Goal: Task Accomplishment & Management: Manage account settings

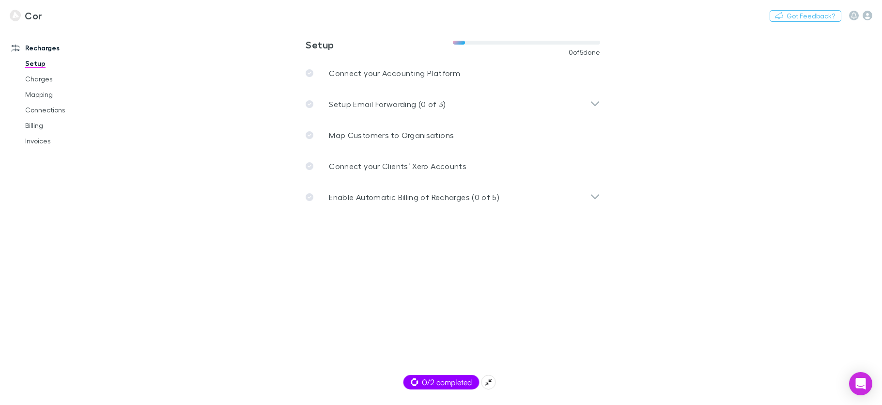
click at [423, 379] on span "0/2 completed" at bounding box center [440, 382] width 61 height 12
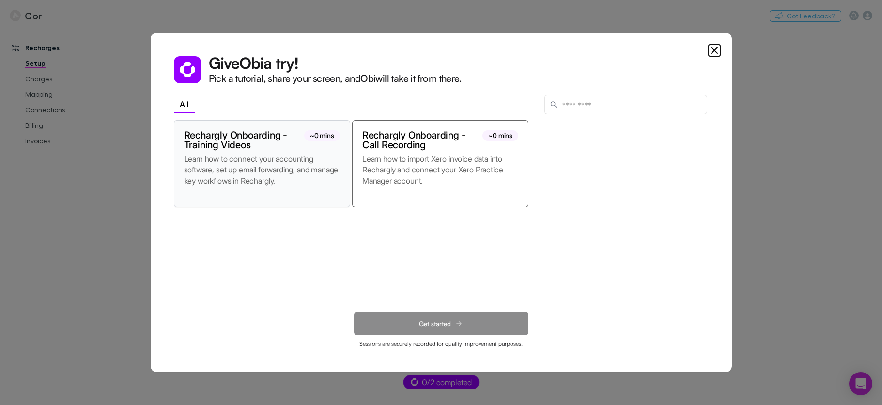
click at [320, 178] on p "Learn how to connect your accounting software, set up email forwarding, and man…" at bounding box center [262, 175] width 156 height 44
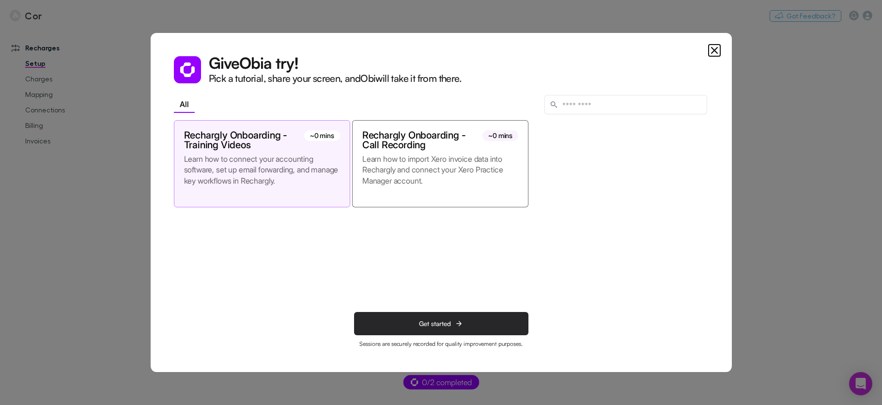
click at [398, 322] on button "Get started" at bounding box center [441, 323] width 174 height 23
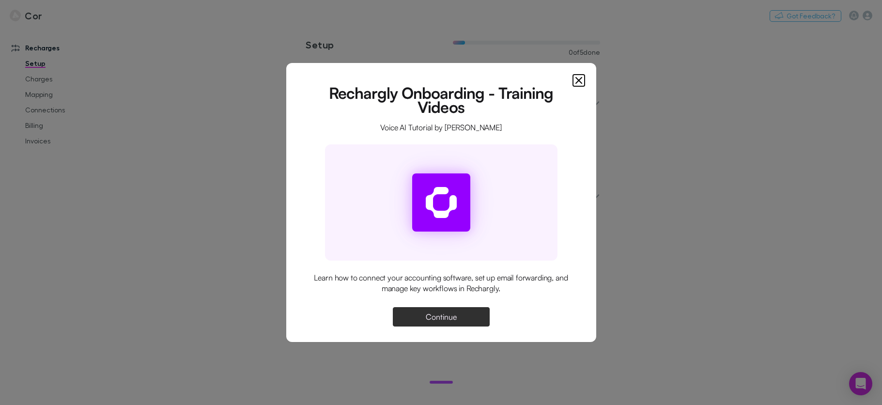
click at [400, 321] on button "Continue" at bounding box center [441, 316] width 97 height 19
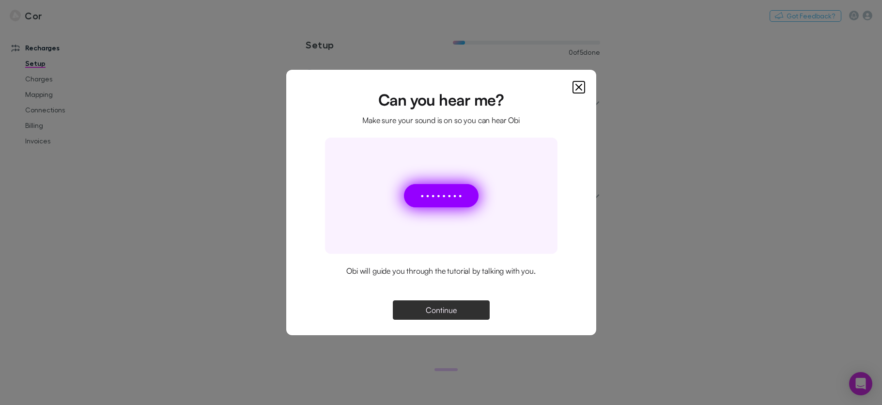
click at [438, 318] on button "Continue" at bounding box center [441, 309] width 97 height 19
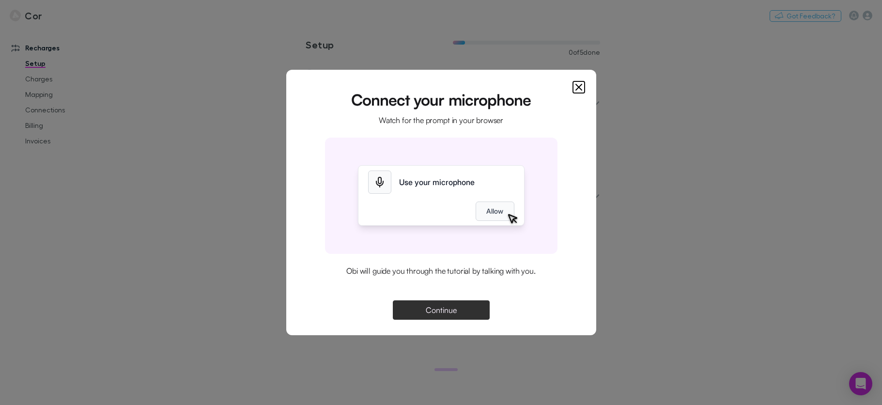
click at [404, 305] on button "Continue" at bounding box center [441, 309] width 97 height 19
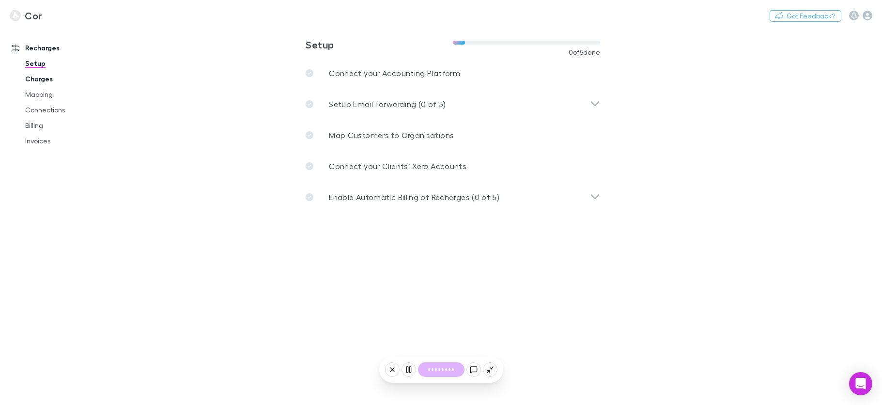
click at [51, 76] on link "Charges" at bounding box center [68, 78] width 107 height 15
click at [451, 384] on span "0/2 completed" at bounding box center [440, 382] width 61 height 12
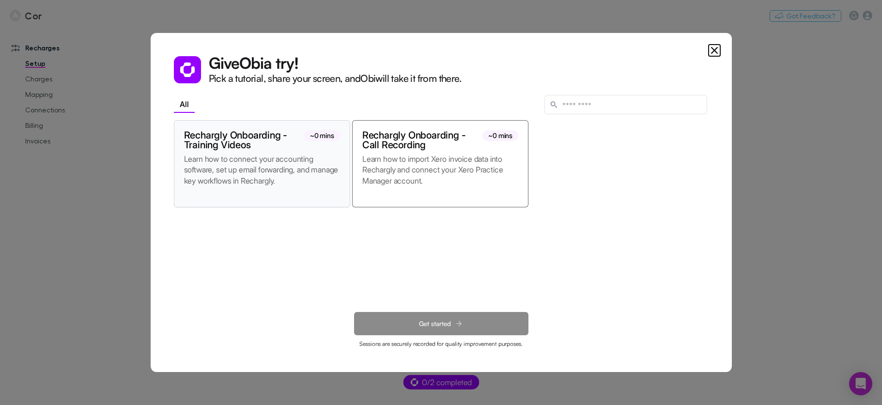
click at [307, 174] on p "Learn how to connect your accounting software, set up email forwarding, and man…" at bounding box center [262, 175] width 156 height 44
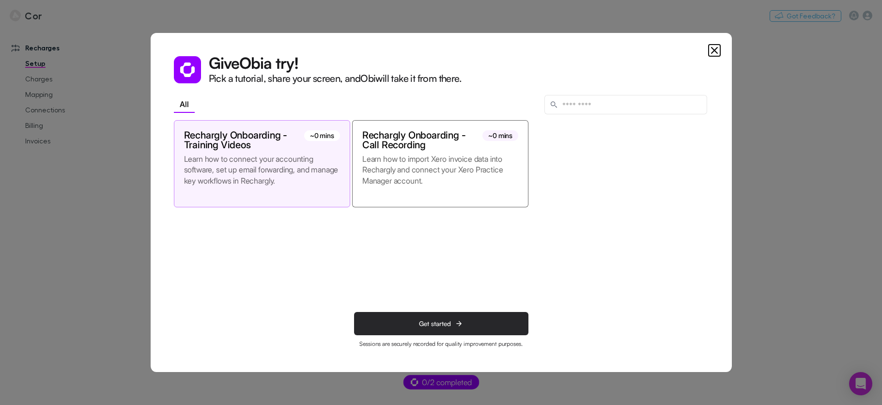
click at [447, 324] on span "Get started" at bounding box center [435, 324] width 32 height 8
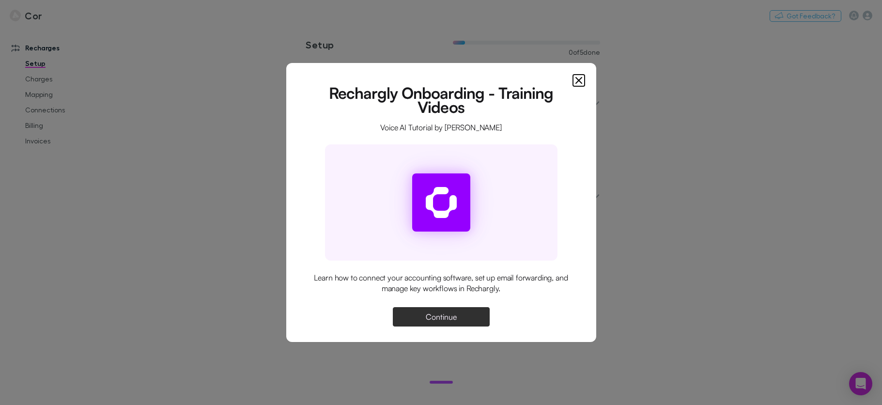
click at [447, 324] on button "Continue" at bounding box center [441, 316] width 97 height 19
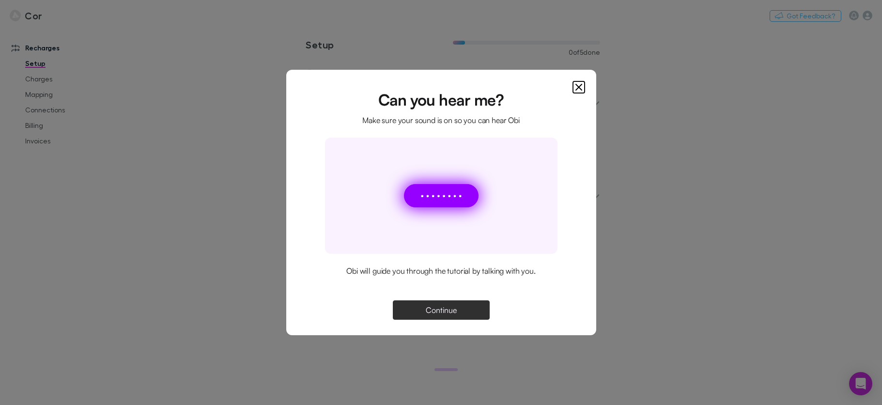
click at [447, 319] on button "Continue" at bounding box center [441, 309] width 97 height 19
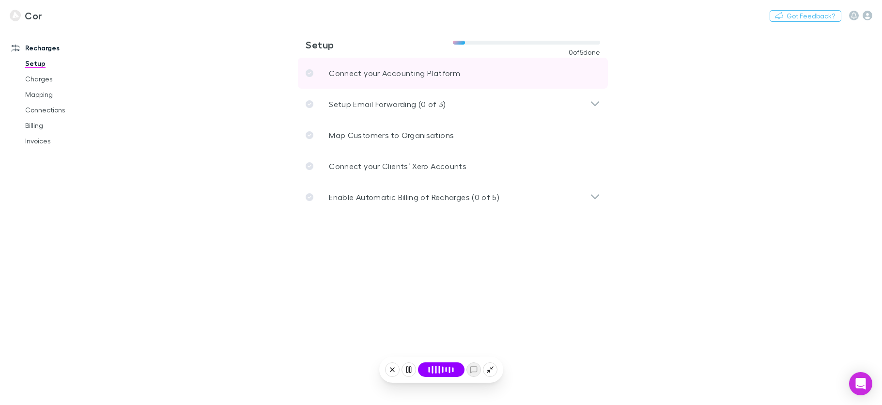
click at [441, 80] on link "Connect your Accounting Platform" at bounding box center [453, 73] width 310 height 31
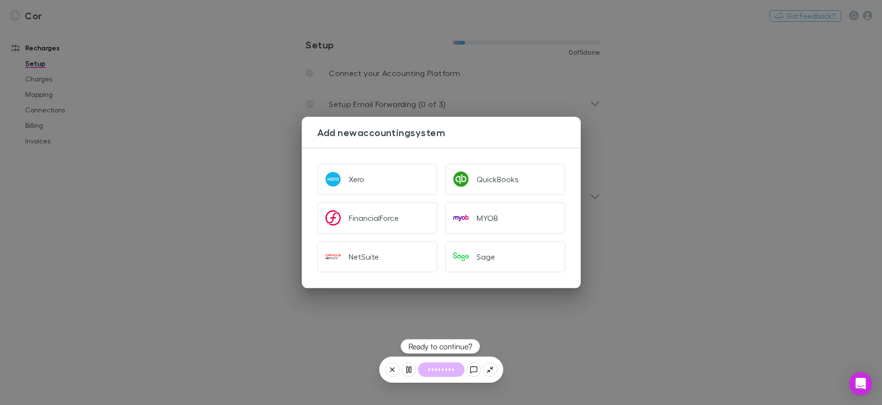
click at [407, 374] on button at bounding box center [408, 369] width 15 height 15
click at [410, 372] on icon at bounding box center [409, 370] width 8 height 8
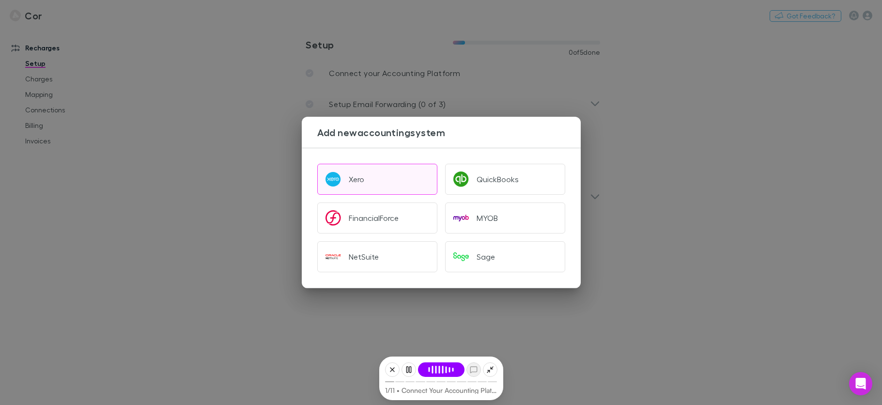
click at [399, 194] on button "Xero" at bounding box center [377, 179] width 120 height 31
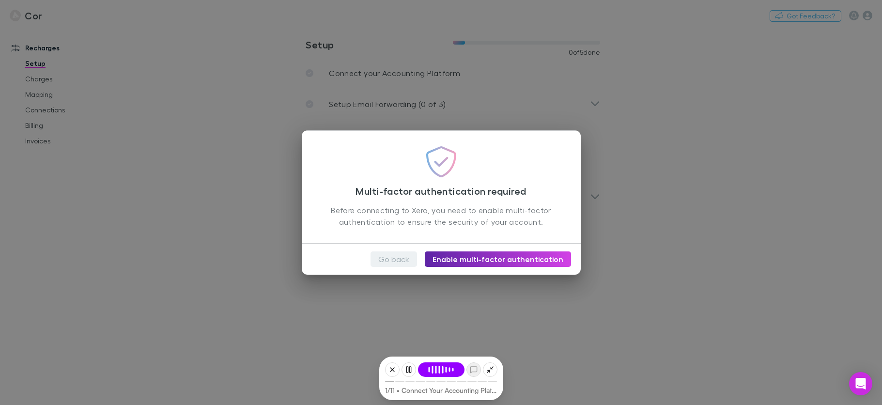
click at [405, 253] on button "Go back" at bounding box center [393, 258] width 46 height 15
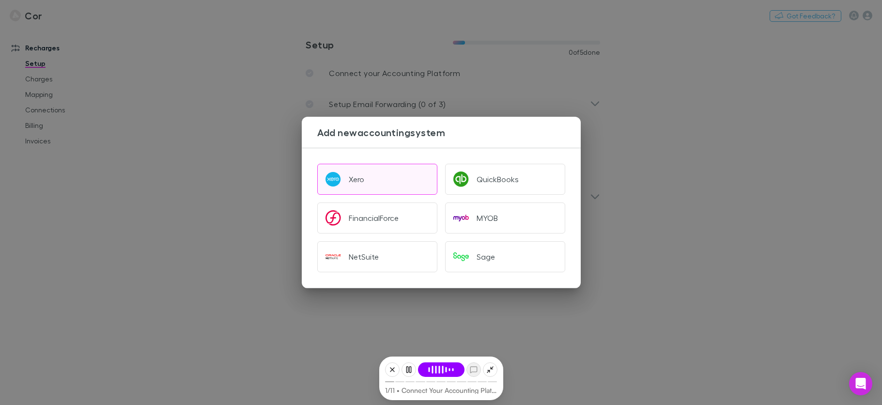
click at [383, 190] on button "Xero" at bounding box center [377, 179] width 120 height 31
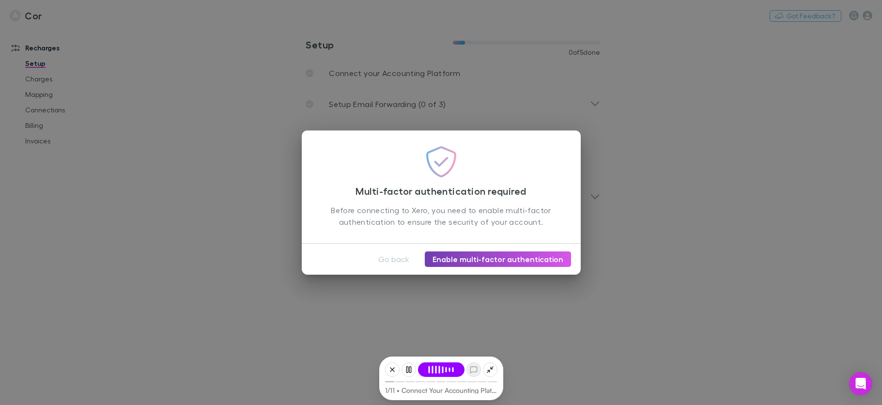
click at [485, 256] on link "Enable multi-factor authentication" at bounding box center [498, 258] width 146 height 15
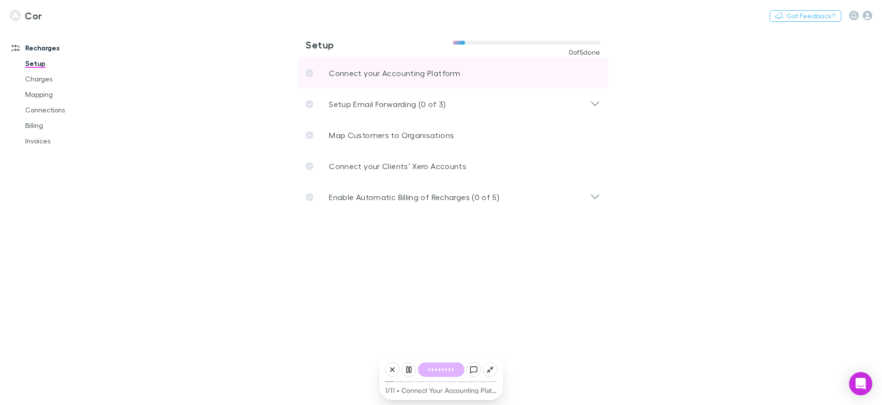
click at [321, 80] on link "Connect your Accounting Platform" at bounding box center [453, 73] width 310 height 31
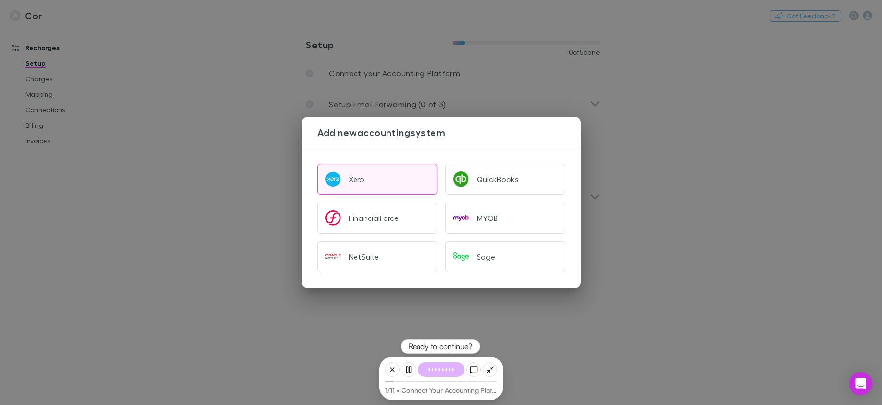
click at [396, 172] on button "Xero" at bounding box center [377, 179] width 120 height 31
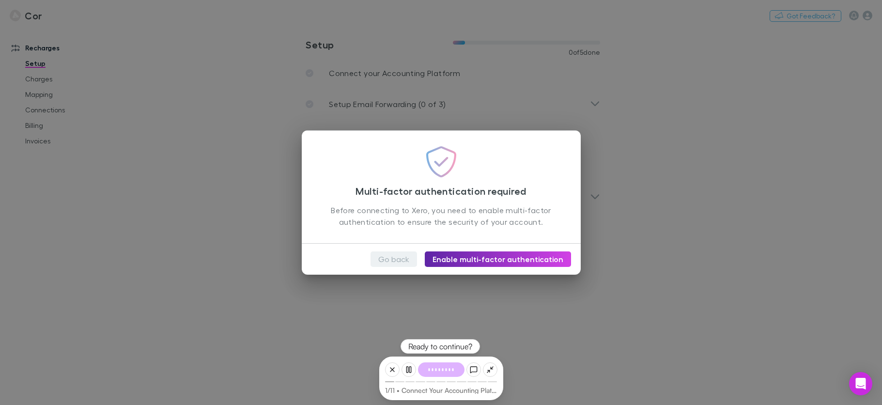
click at [410, 257] on button "Go back" at bounding box center [393, 258] width 46 height 15
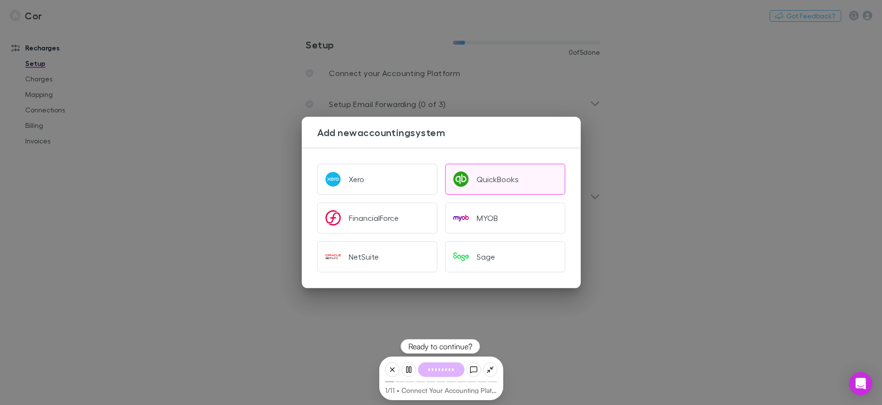
click at [482, 179] on div "QuickBooks" at bounding box center [497, 179] width 42 height 10
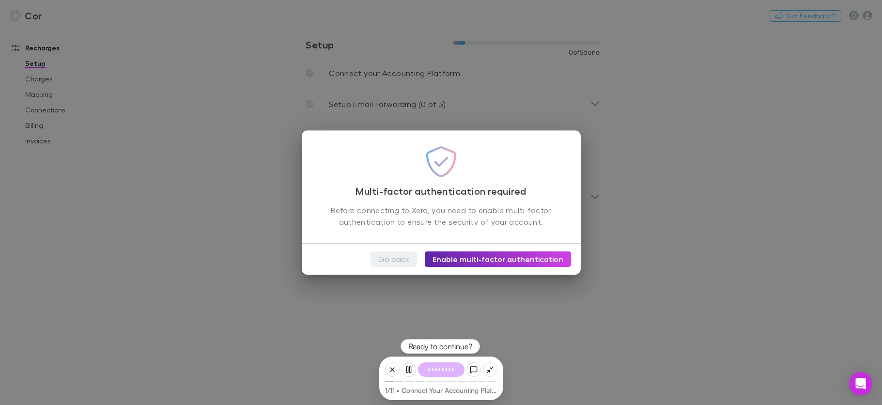
click at [407, 262] on button "Go back" at bounding box center [393, 258] width 46 height 15
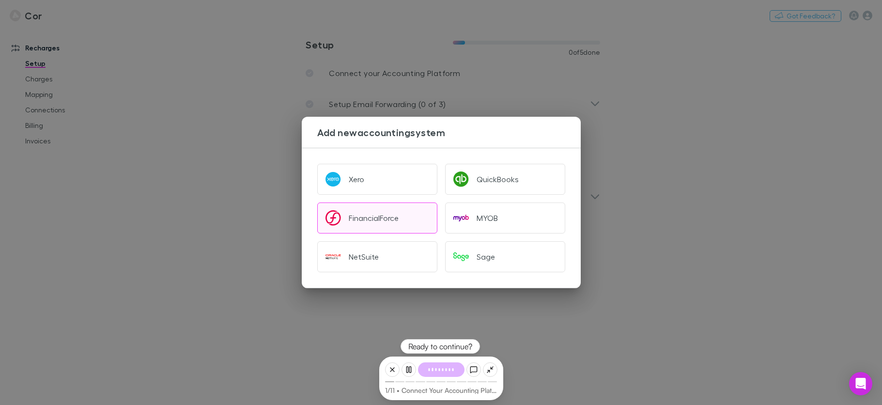
click at [383, 229] on button "FinancialForce" at bounding box center [377, 217] width 120 height 31
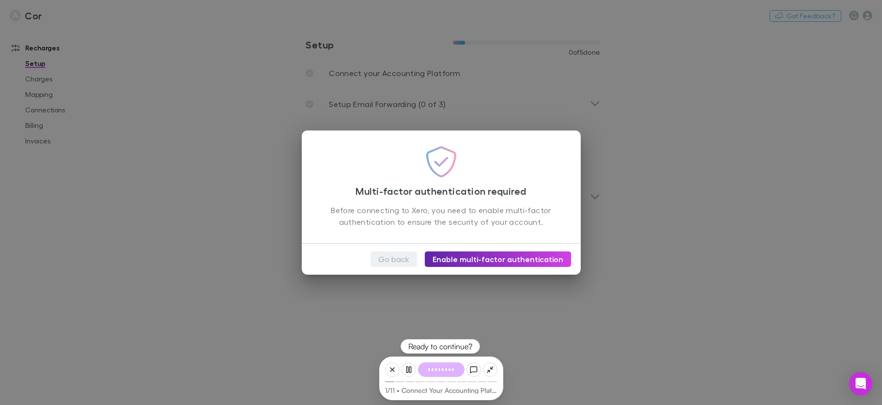
click at [403, 259] on button "Go back" at bounding box center [393, 258] width 46 height 15
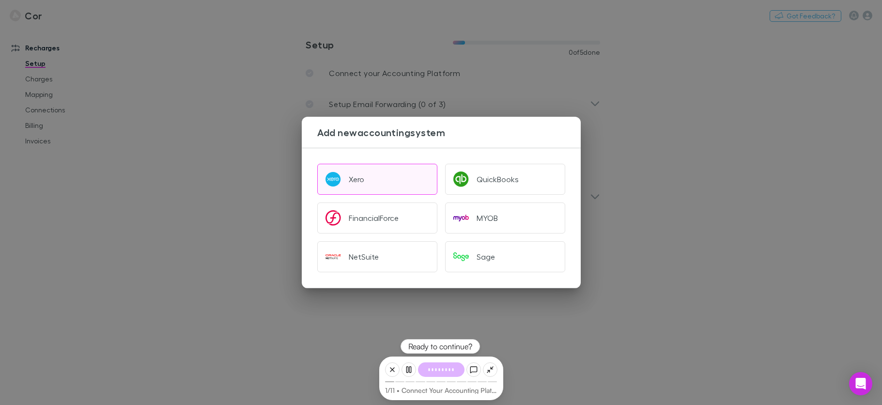
click at [384, 190] on button "Xero" at bounding box center [377, 179] width 120 height 31
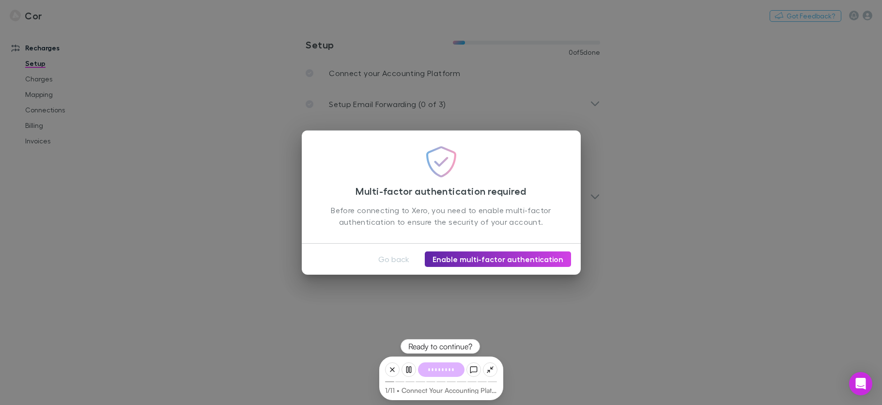
click at [502, 270] on div "Go back Enable multi-factor authentication" at bounding box center [441, 259] width 279 height 31
click at [502, 261] on link "Enable multi-factor authentication" at bounding box center [498, 258] width 146 height 15
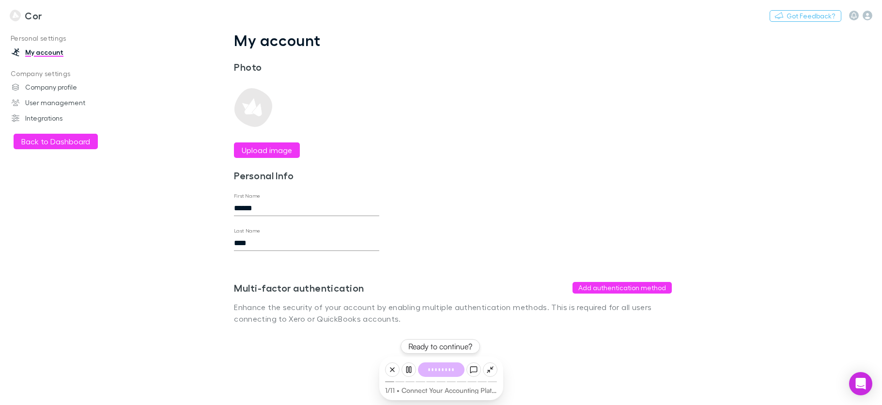
click at [608, 293] on div "Multi-factor authentication Add authentication method Enhance the security of y…" at bounding box center [453, 288] width 438 height 74
click at [605, 288] on button "Add authentication method" at bounding box center [621, 288] width 99 height 12
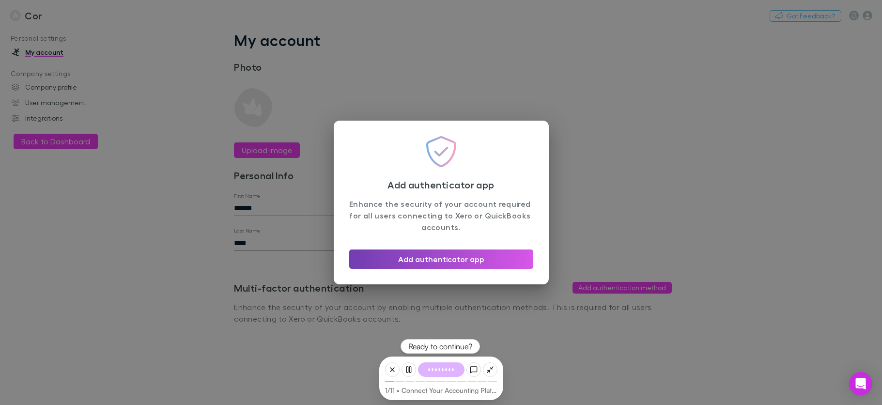
click at [461, 260] on button "Add authenticator app" at bounding box center [441, 258] width 184 height 19
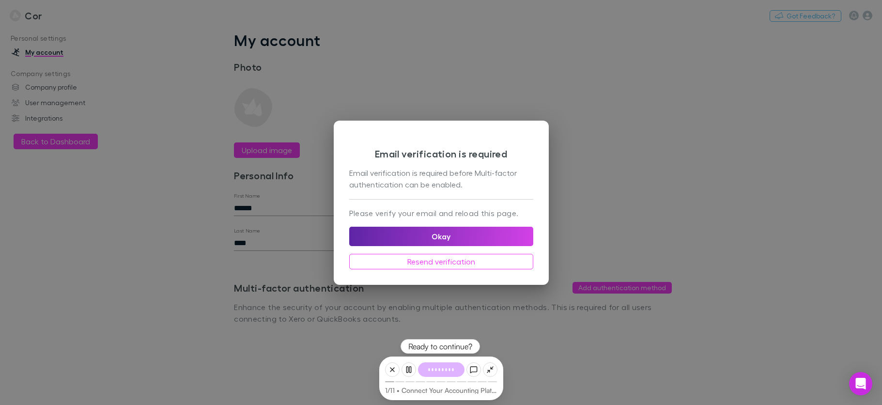
click at [457, 86] on div "Email verification is required Email verification is required before Multi-fact…" at bounding box center [441, 202] width 882 height 405
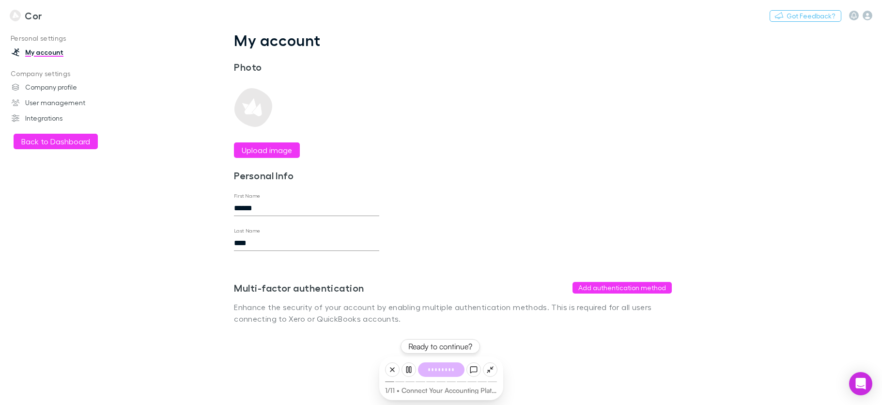
click at [35, 15] on h3 "Cor" at bounding box center [33, 16] width 17 height 12
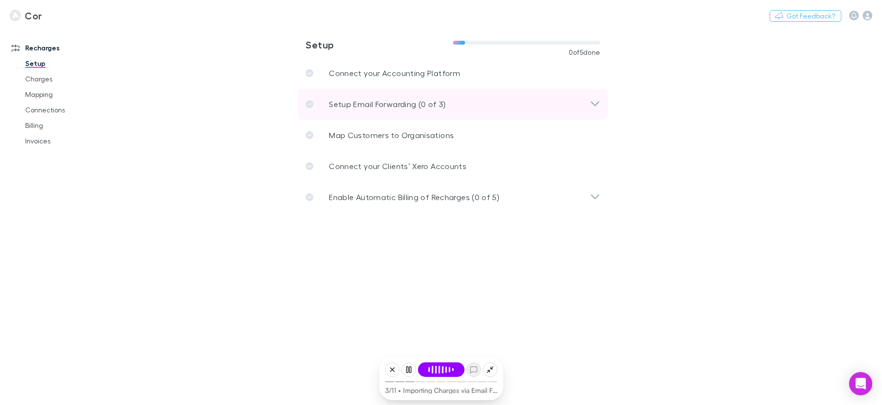
click at [585, 100] on div "Setup Email Forwarding (0 of 3)" at bounding box center [447, 104] width 284 height 12
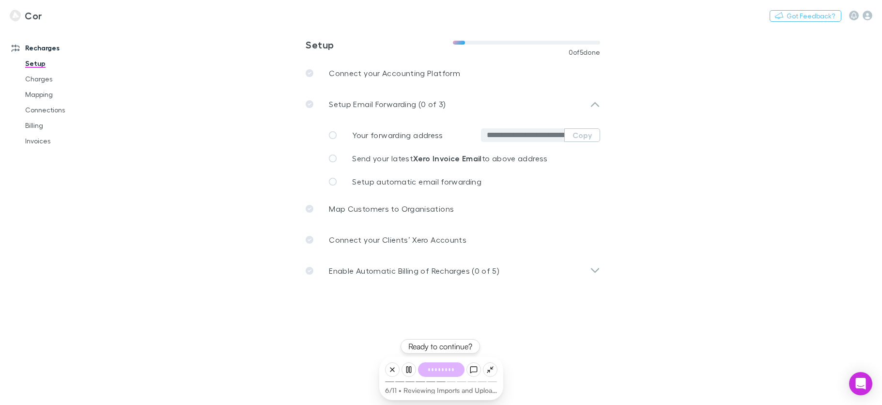
click at [389, 370] on icon at bounding box center [392, 370] width 8 height 8
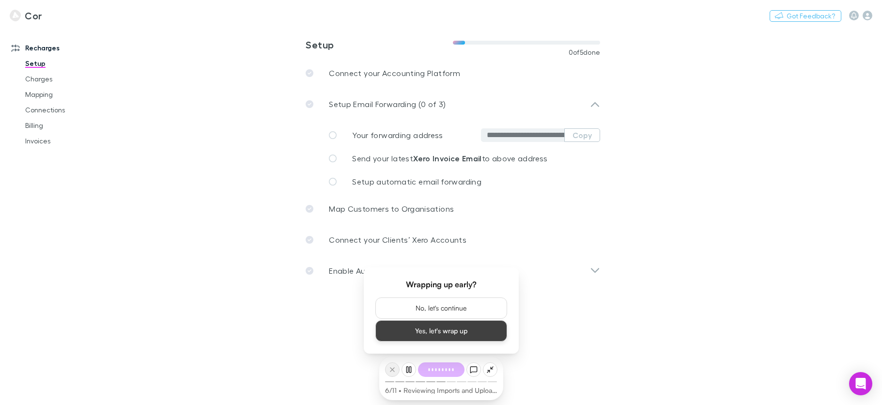
click at [410, 331] on button "Yes, let's wrap up" at bounding box center [441, 330] width 132 height 21
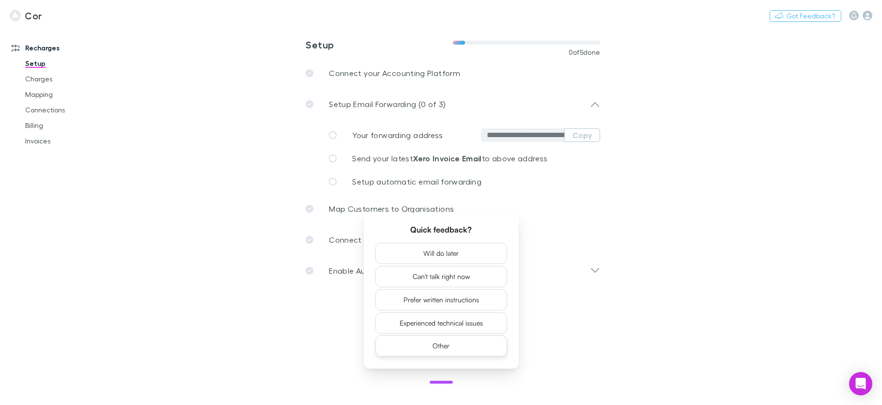
click at [393, 351] on button "Other" at bounding box center [441, 345] width 132 height 21
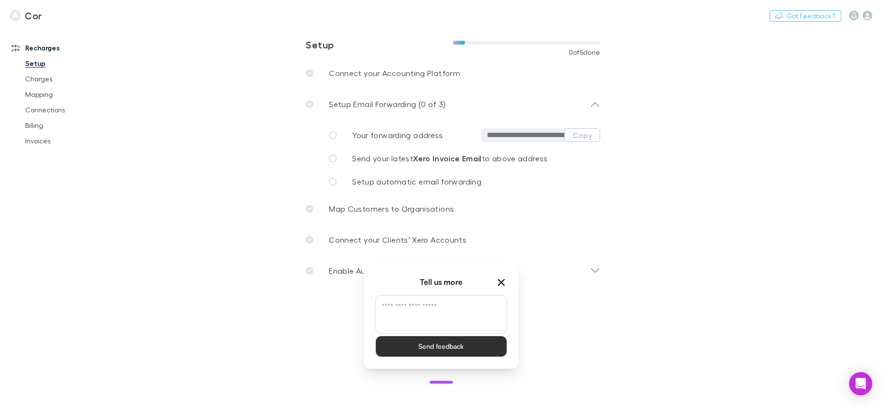
click at [505, 279] on icon "Close" at bounding box center [501, 282] width 12 height 12
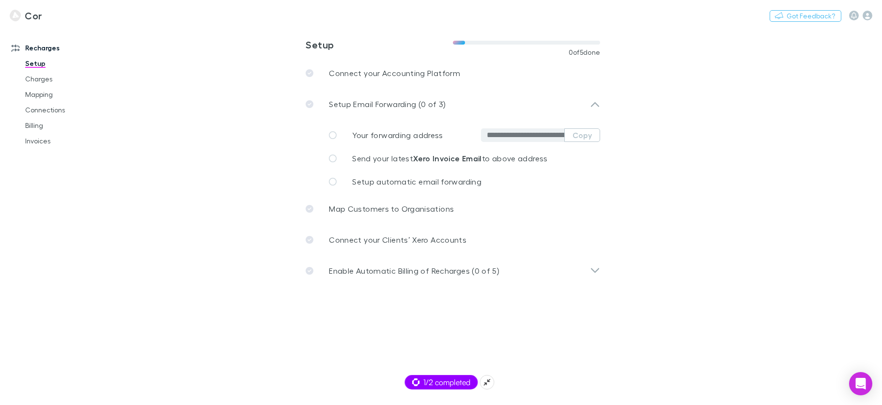
click at [449, 381] on span "1/2 completed" at bounding box center [441, 382] width 59 height 12
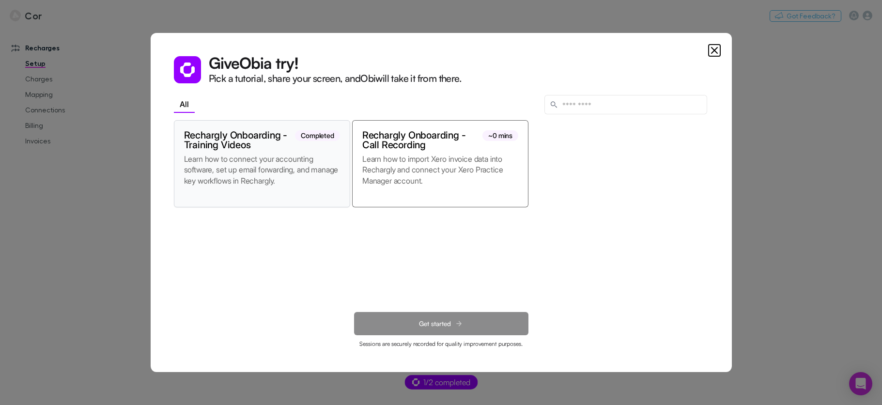
click at [274, 187] on p "Learn how to connect your accounting software, set up email forwarding, and man…" at bounding box center [262, 175] width 156 height 44
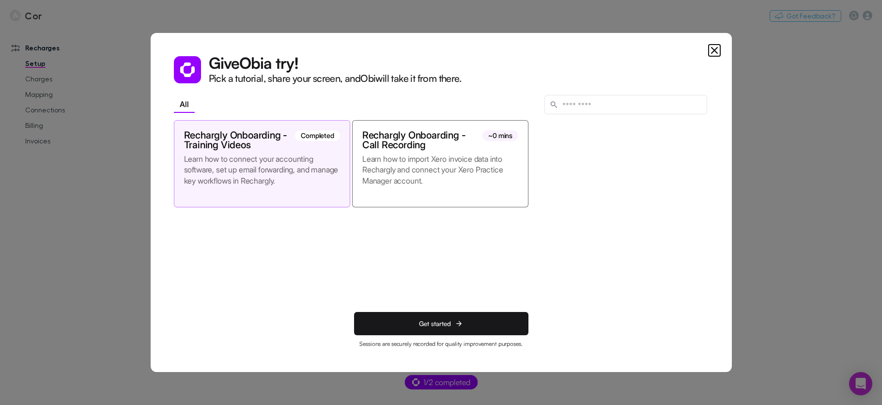
click at [274, 187] on p "Learn how to connect your accounting software, set up email forwarding, and man…" at bounding box center [262, 175] width 156 height 44
click at [411, 324] on button "Get started" at bounding box center [441, 323] width 174 height 23
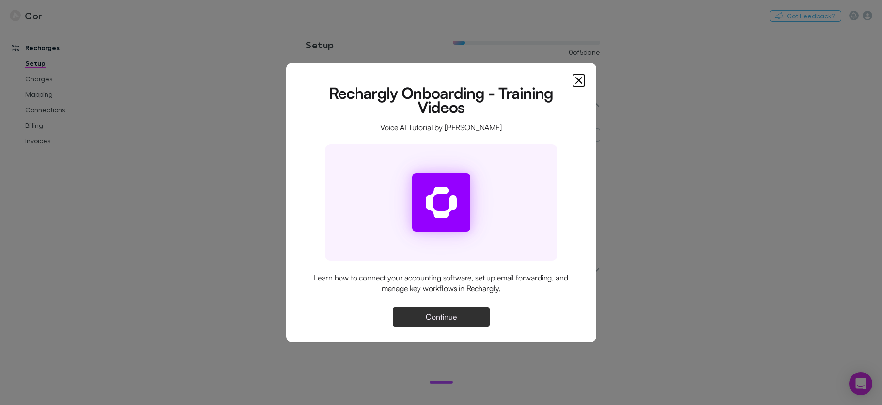
click at [431, 315] on span "Continue" at bounding box center [441, 317] width 31 height 8
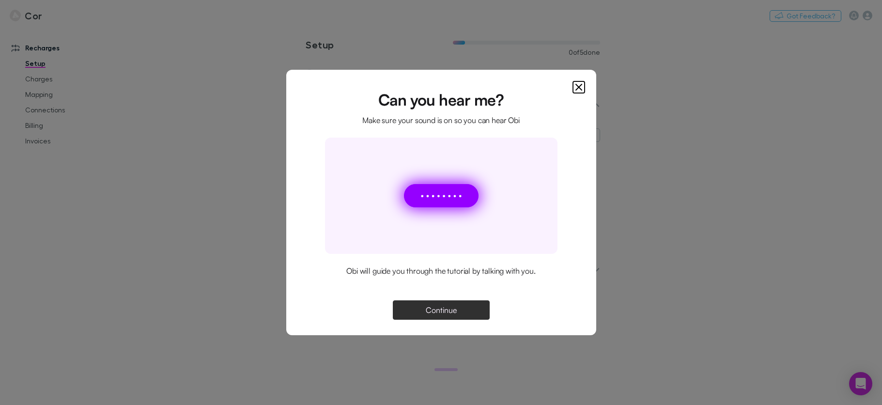
click at [422, 307] on button "Continue" at bounding box center [441, 309] width 97 height 19
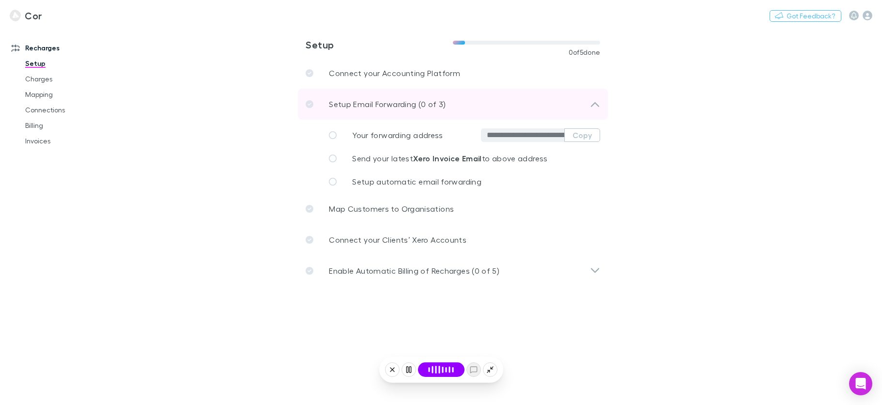
click at [588, 103] on div "Setup Email Forwarding (0 of 3)" at bounding box center [447, 104] width 284 height 12
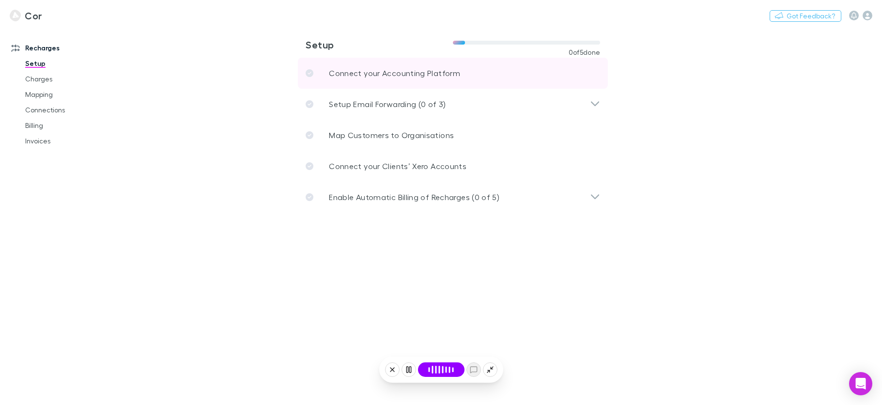
click at [342, 73] on p "Connect your Accounting Platform" at bounding box center [394, 73] width 131 height 12
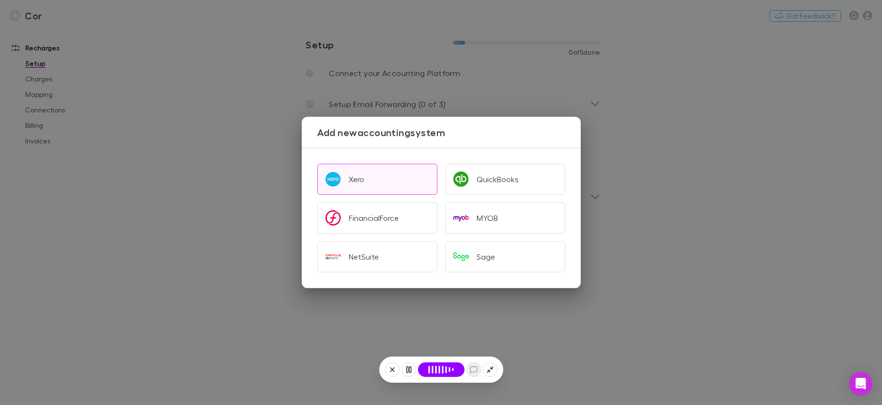
click at [372, 170] on button "Xero" at bounding box center [377, 179] width 120 height 31
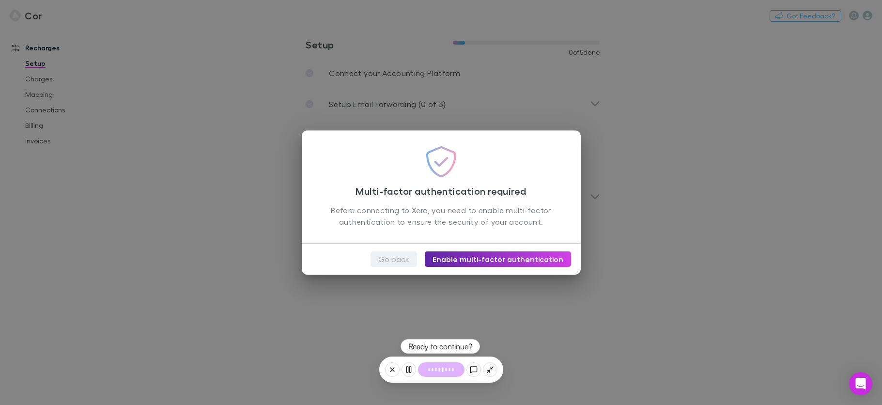
click at [404, 264] on button "Go back" at bounding box center [393, 258] width 46 height 15
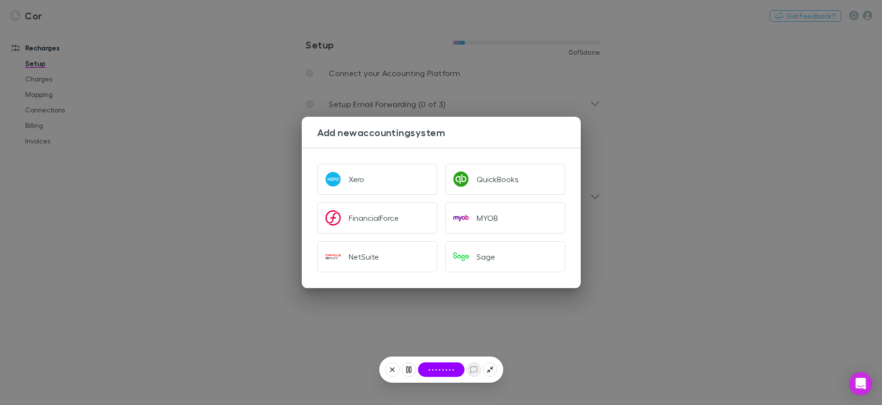
click at [495, 49] on div "Add new accounting system Xero QuickBooks FinancialForce MYOB NetSuite Sage" at bounding box center [441, 202] width 882 height 405
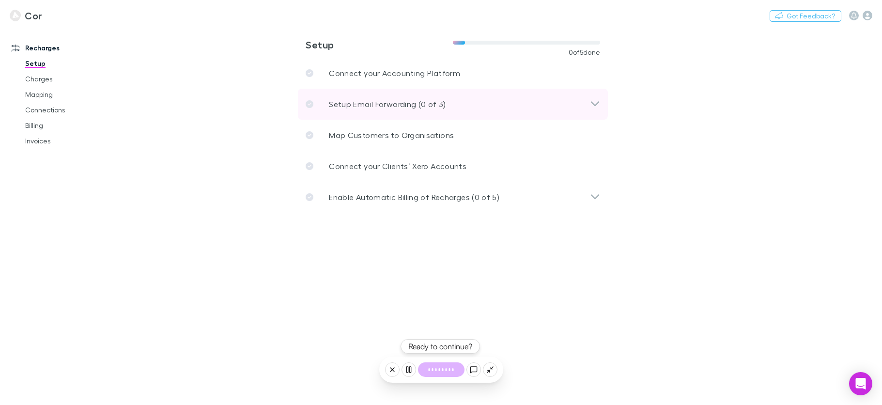
click at [508, 92] on div "Setup Email Forwarding (0 of 3)" at bounding box center [453, 104] width 310 height 31
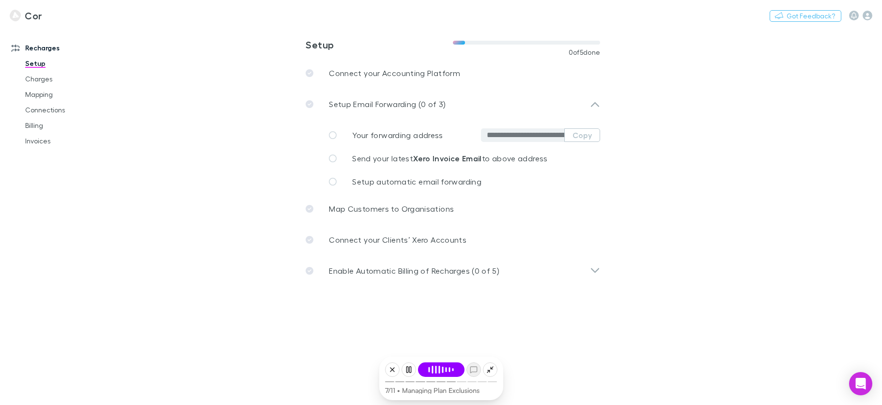
click at [393, 366] on icon at bounding box center [392, 370] width 8 height 8
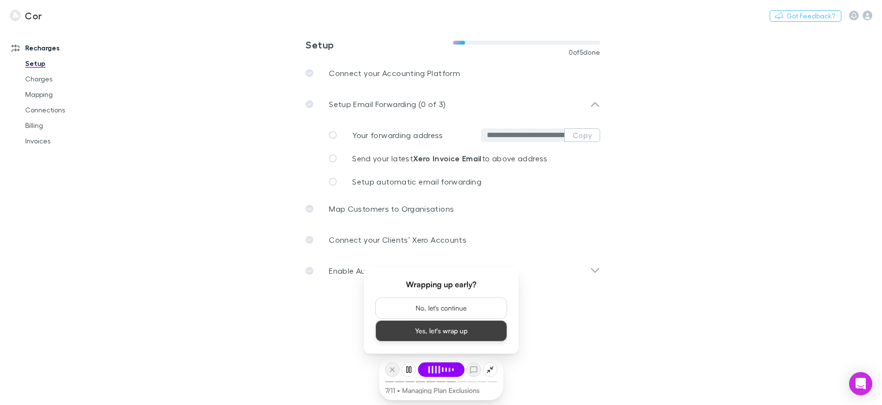
click at [443, 334] on button "Yes, let's wrap up" at bounding box center [441, 330] width 132 height 21
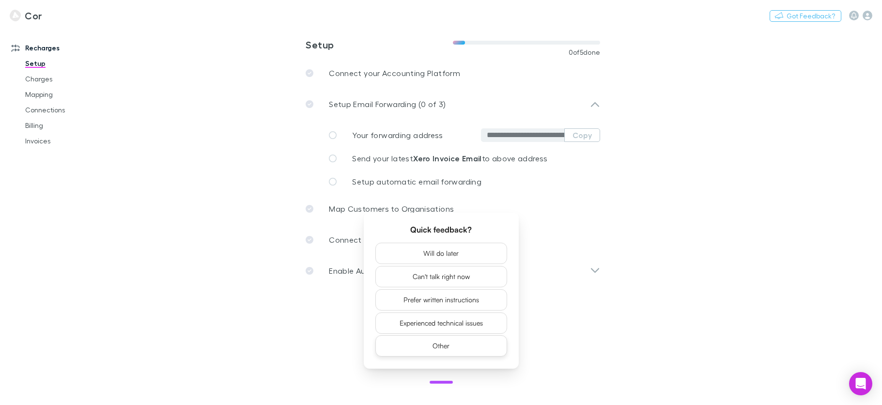
click at [445, 352] on button "Other" at bounding box center [441, 345] width 132 height 21
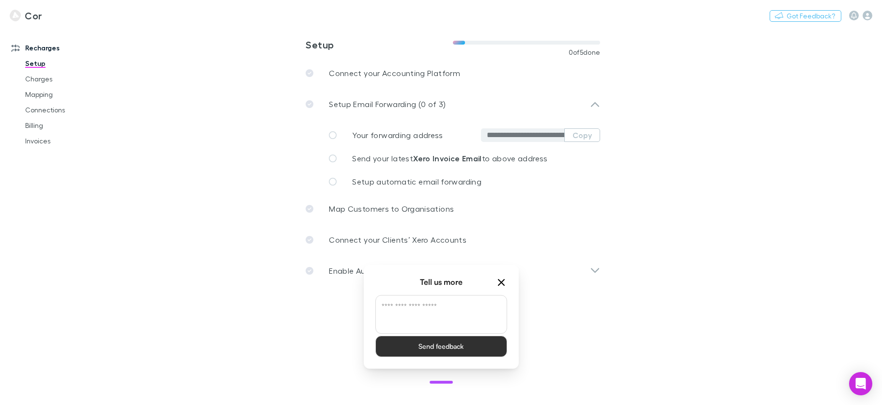
click at [503, 287] on icon "Close" at bounding box center [501, 282] width 12 height 12
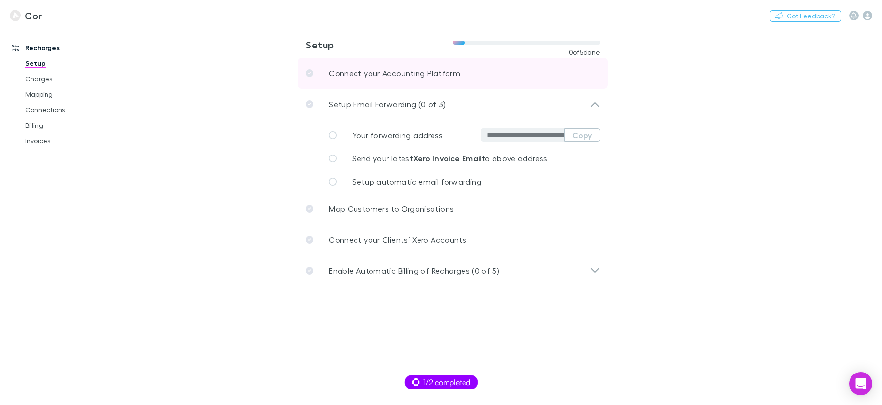
click at [343, 83] on link "Connect your Accounting Platform" at bounding box center [453, 73] width 310 height 31
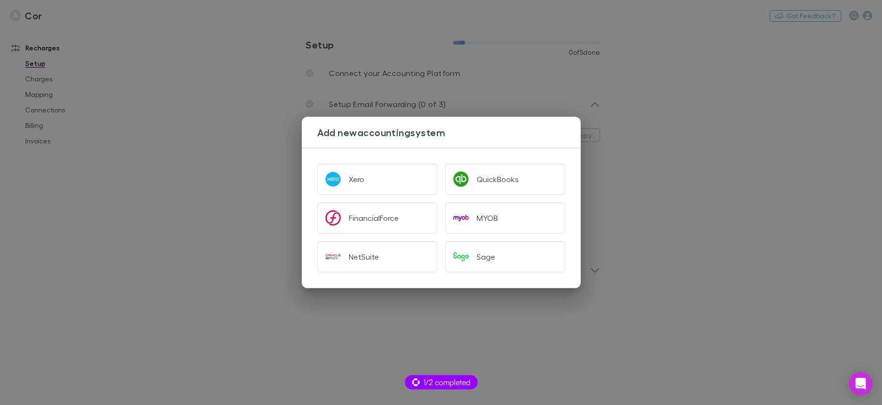
click at [607, 122] on div "Add new accounting system Xero QuickBooks FinancialForce MYOB NetSuite Sage" at bounding box center [441, 202] width 882 height 405
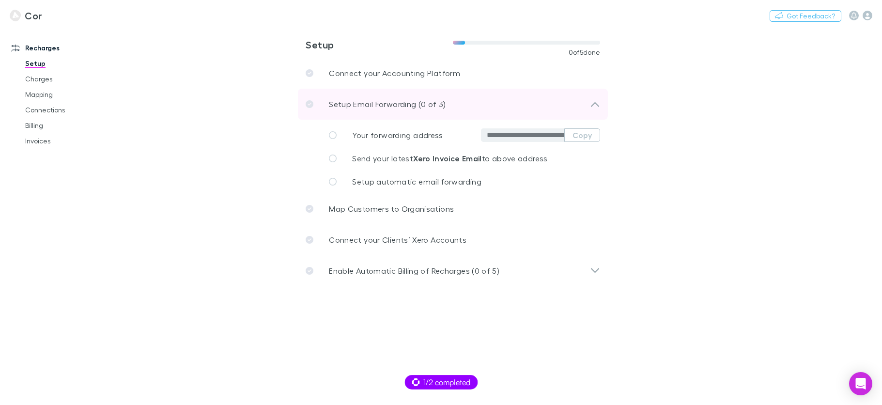
click at [592, 100] on icon at bounding box center [595, 104] width 10 height 12
